Goal: Find specific page/section: Find specific page/section

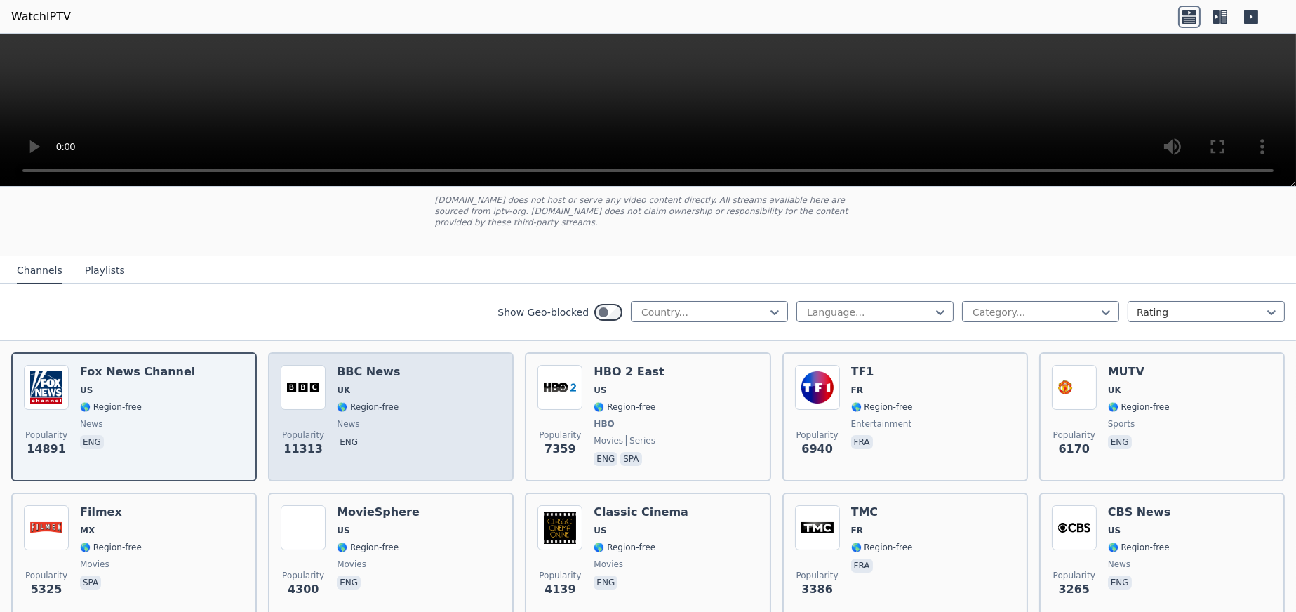
scroll to position [116, 0]
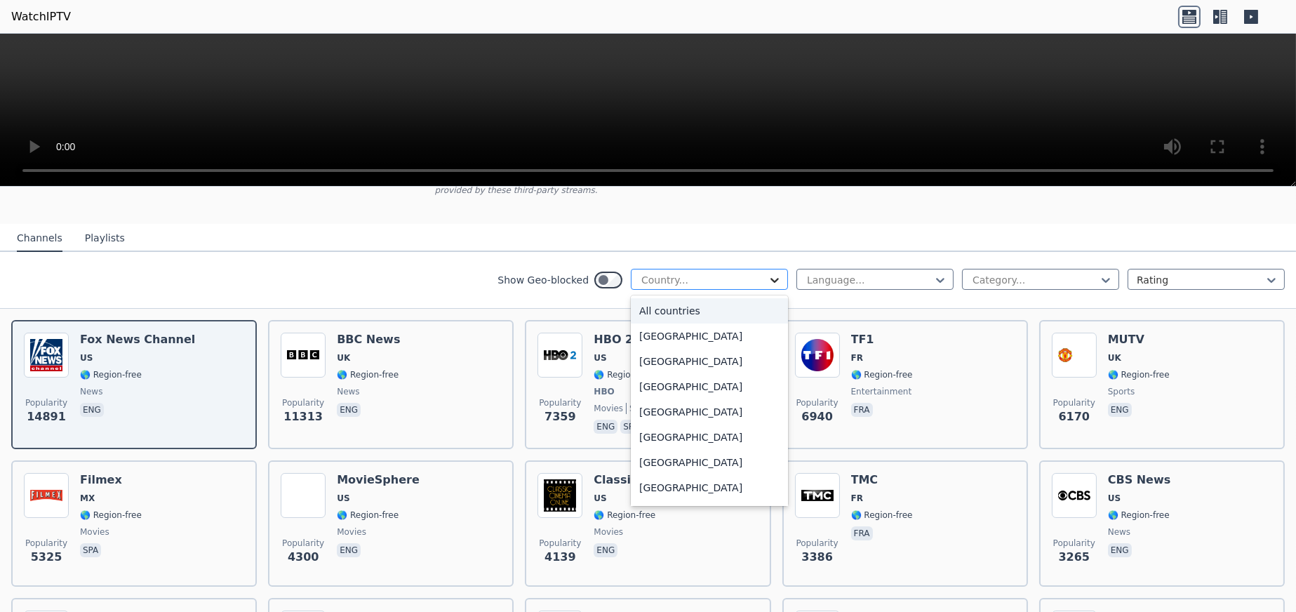
click at [770, 273] on icon at bounding box center [774, 280] width 14 height 14
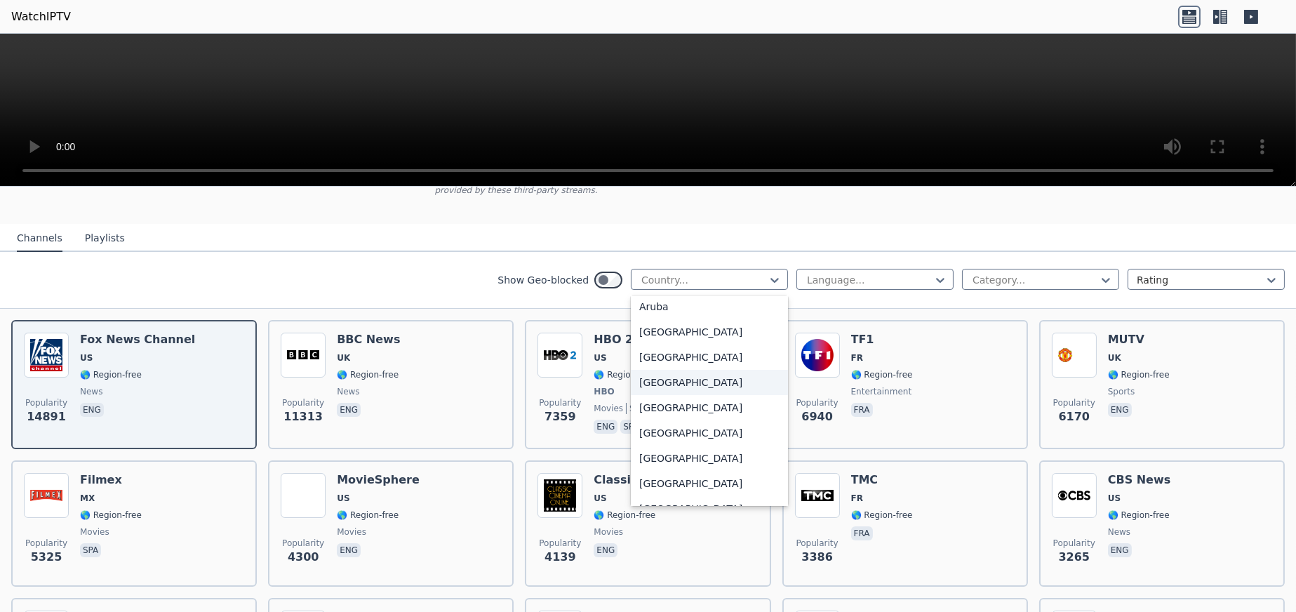
scroll to position [234, 0]
click at [658, 418] on div "[GEOGRAPHIC_DATA]" at bounding box center [709, 430] width 157 height 25
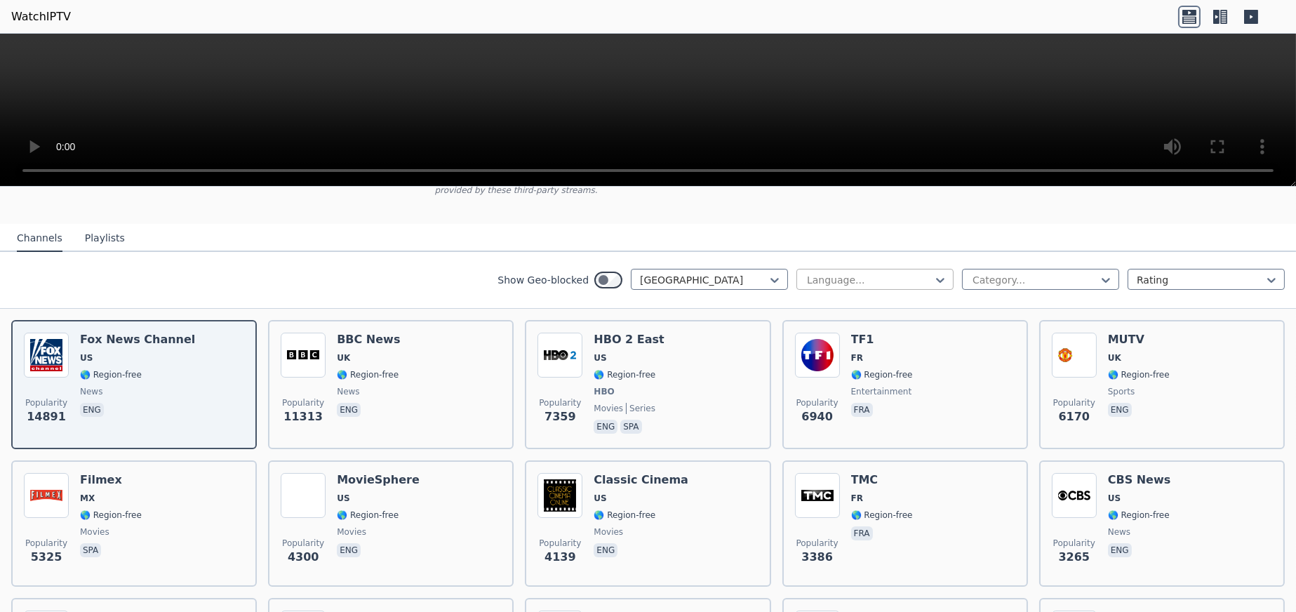
click at [904, 273] on div at bounding box center [869, 280] width 128 height 14
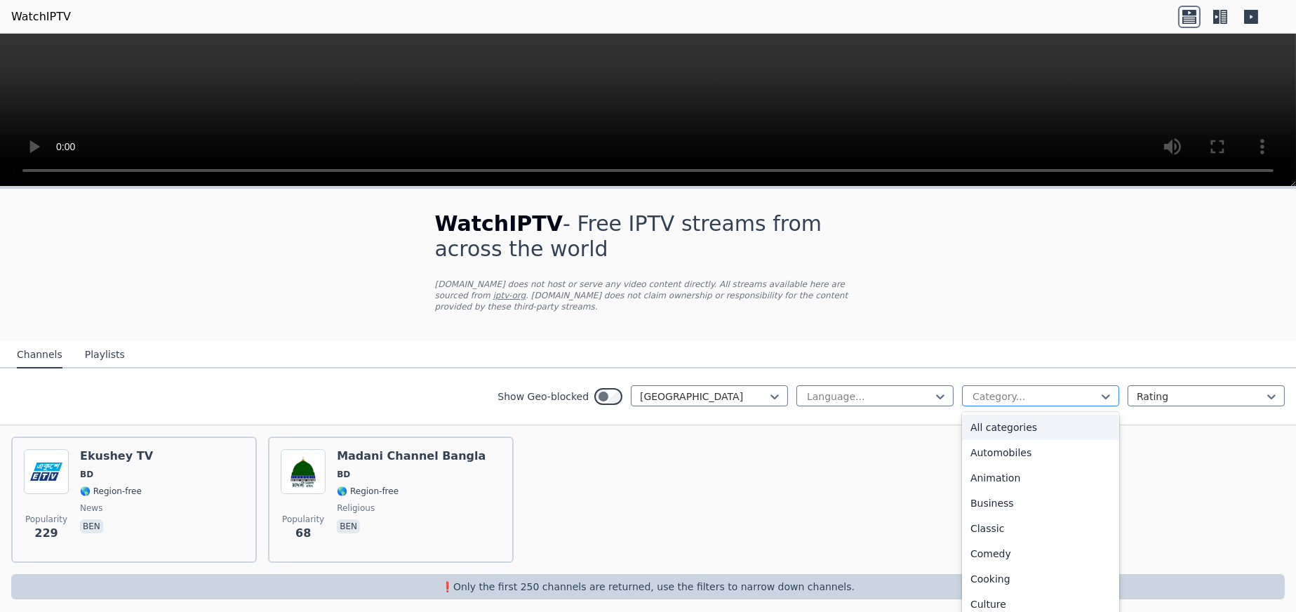
click at [1002, 389] on div at bounding box center [1035, 396] width 128 height 14
click at [993, 558] on div "Sports" at bounding box center [1040, 566] width 157 height 25
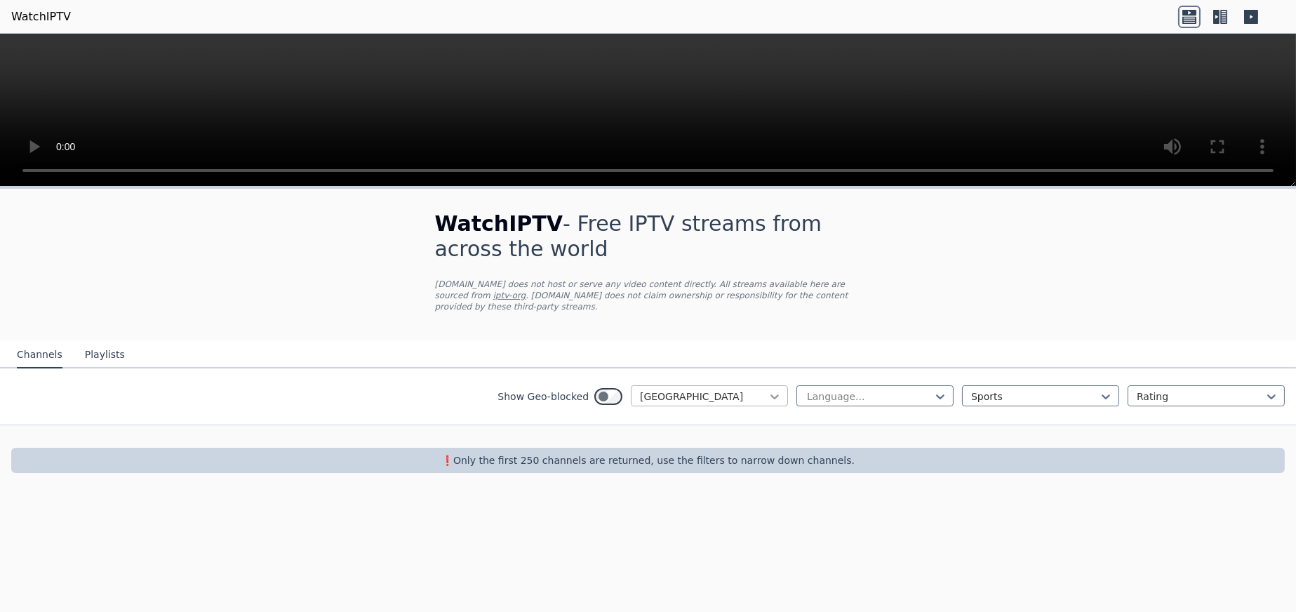
click at [779, 389] on icon at bounding box center [774, 396] width 14 height 14
click at [772, 389] on icon at bounding box center [774, 396] width 14 height 14
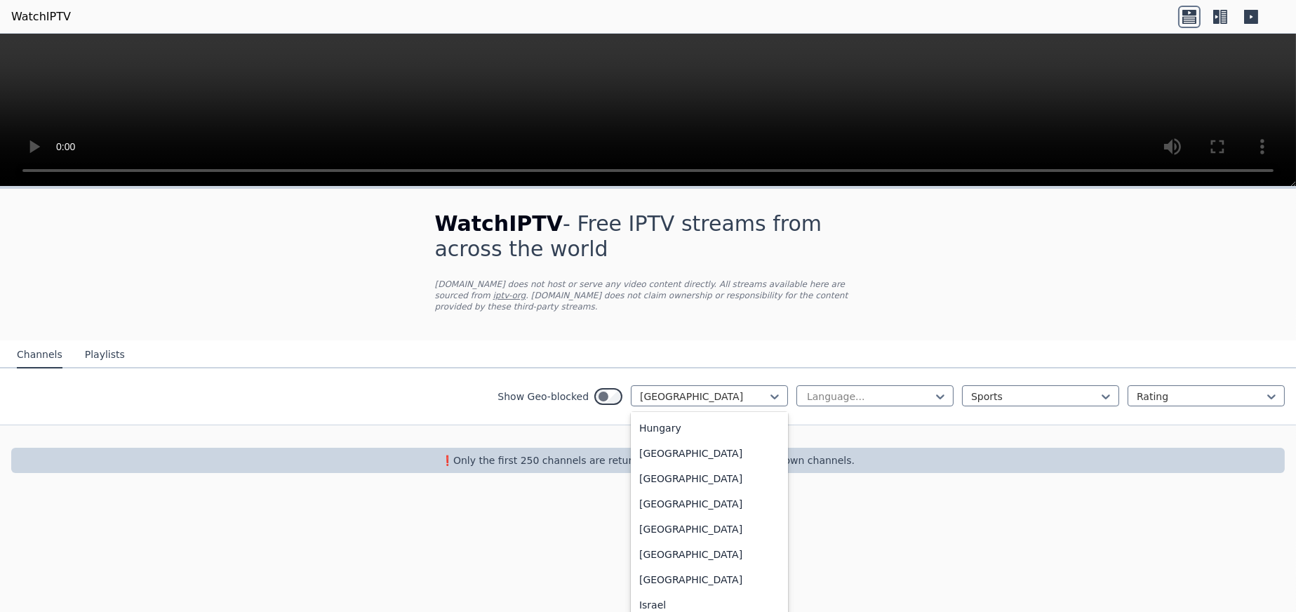
scroll to position [2167, 0]
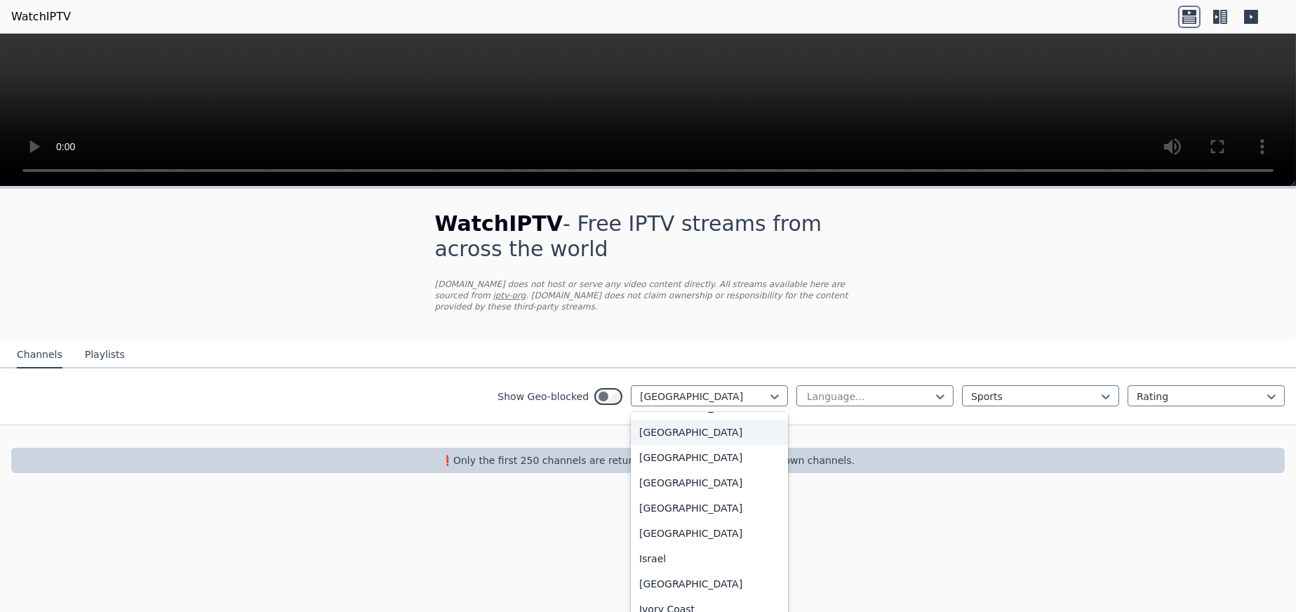
click at [667, 437] on div "[GEOGRAPHIC_DATA]" at bounding box center [709, 432] width 157 height 25
